Goal: Transaction & Acquisition: Purchase product/service

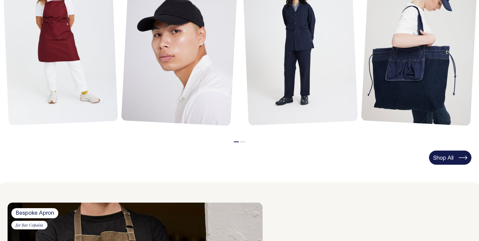
click at [454, 156] on link "Shop All" at bounding box center [450, 157] width 42 height 14
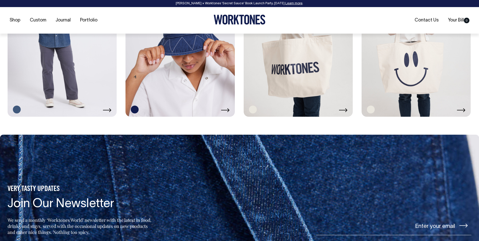
scroll to position [1161, 0]
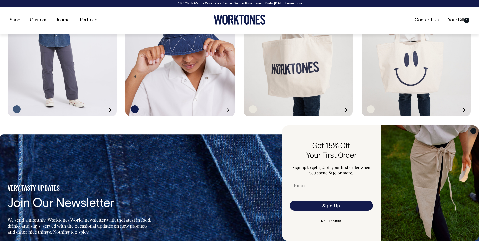
click at [475, 130] on circle "Close dialog" at bounding box center [473, 131] width 6 height 6
